Goal: Task Accomplishment & Management: Use online tool/utility

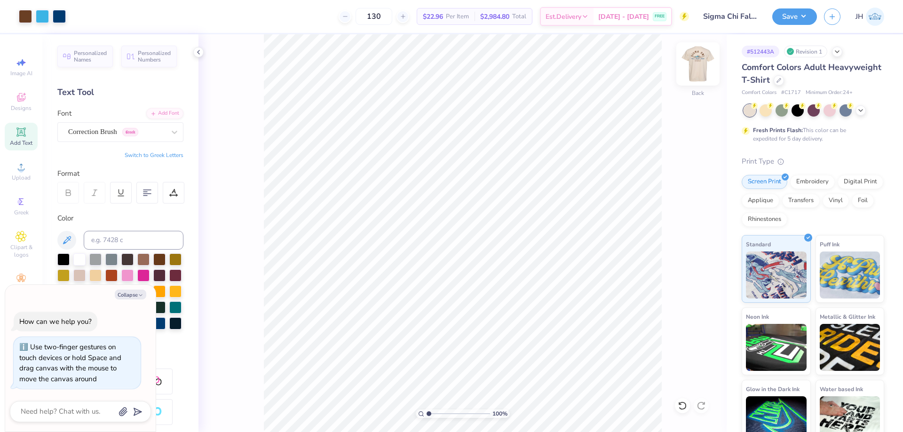
click at [702, 57] on img at bounding box center [698, 64] width 38 height 38
click at [695, 61] on img at bounding box center [698, 64] width 38 height 38
click at [793, 14] on button "Save" at bounding box center [795, 15] width 45 height 16
type textarea "x"
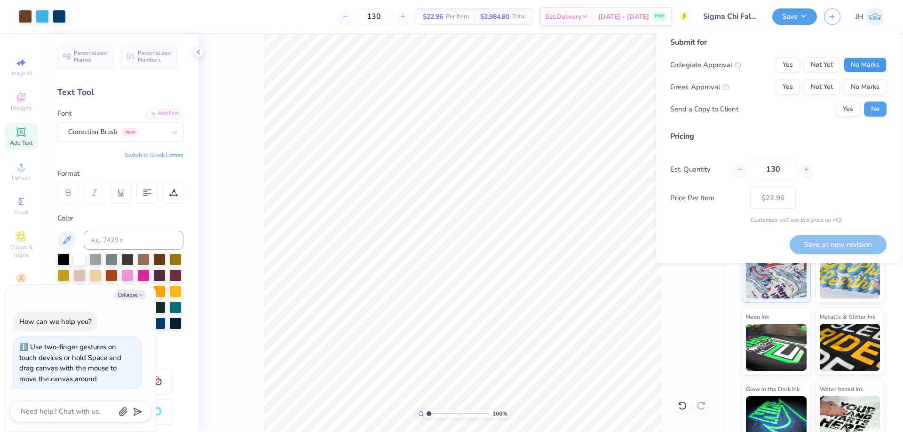
click at [848, 67] on button "No Marks" at bounding box center [865, 64] width 43 height 15
click at [824, 81] on button "Not Yet" at bounding box center [822, 87] width 36 height 15
click at [819, 242] on button "Save as new revision" at bounding box center [838, 244] width 97 height 19
type input "$22.96"
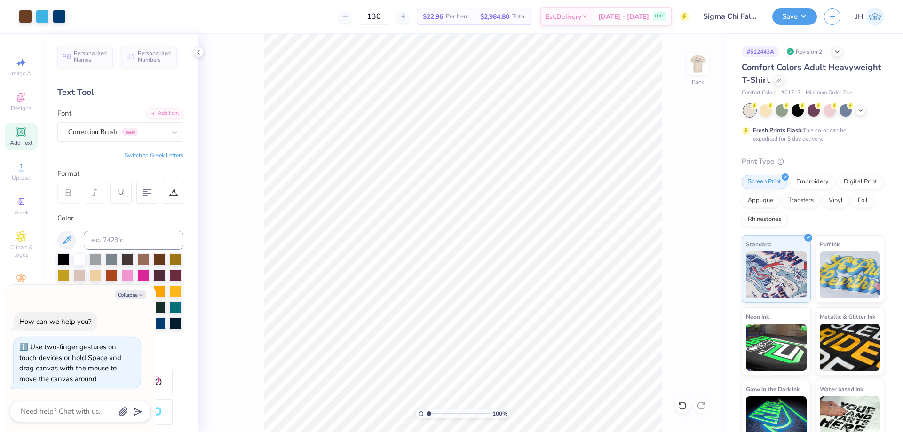
click at [224, 94] on div "100 % Back" at bounding box center [463, 233] width 528 height 398
click at [696, 59] on img at bounding box center [698, 64] width 38 height 38
type textarea "x"
